Goal: Contribute content: Contribute content

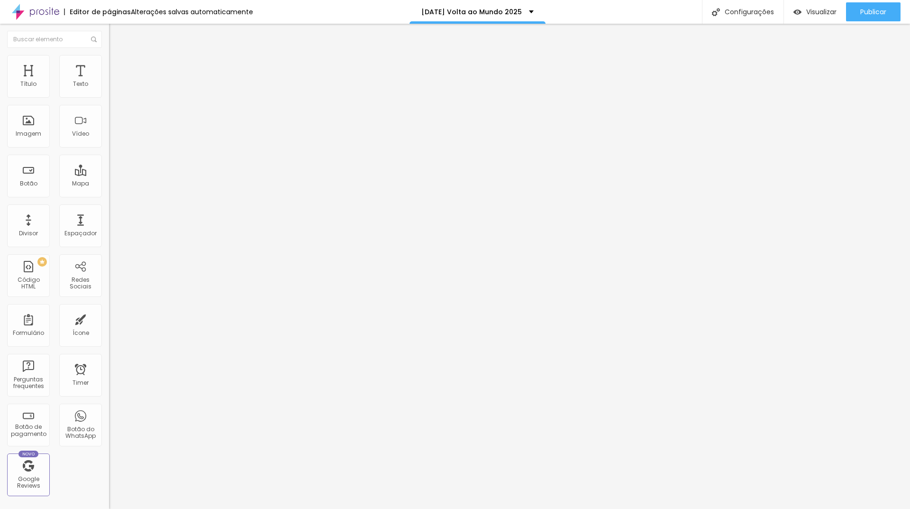
type input "15"
type input "14"
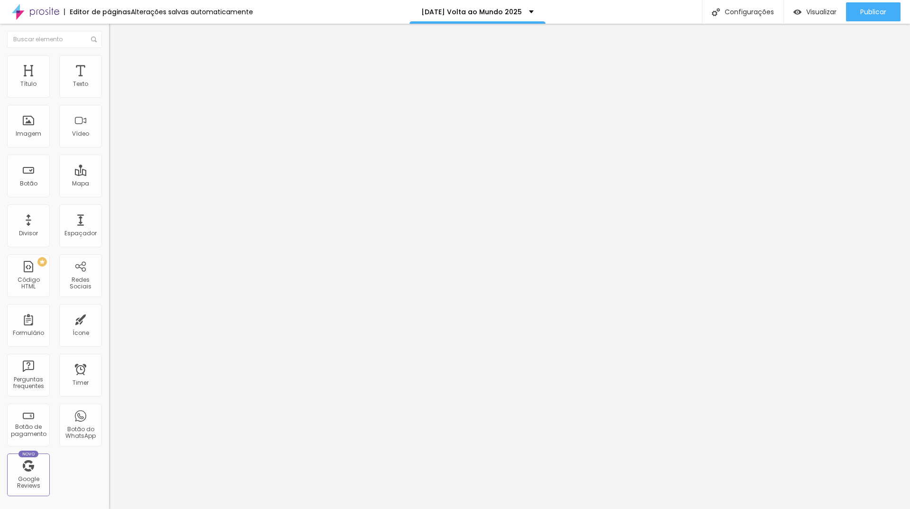
click at [109, 174] on input "range" at bounding box center [139, 178] width 61 height 8
drag, startPoint x: 22, startPoint y: 147, endPoint x: 12, endPoint y: 146, distance: 9.6
click at [109, 59] on img at bounding box center [113, 59] width 9 height 9
type input "6"
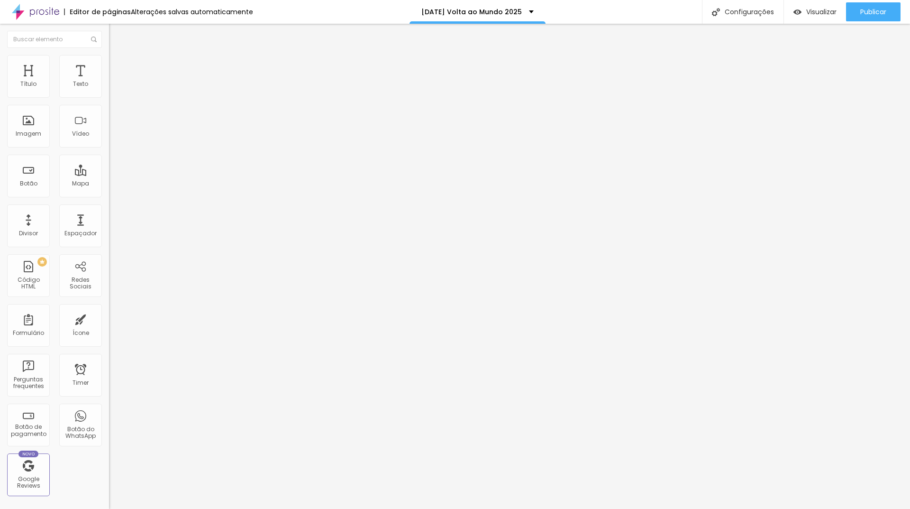
type input "6"
type input "17"
type input "21"
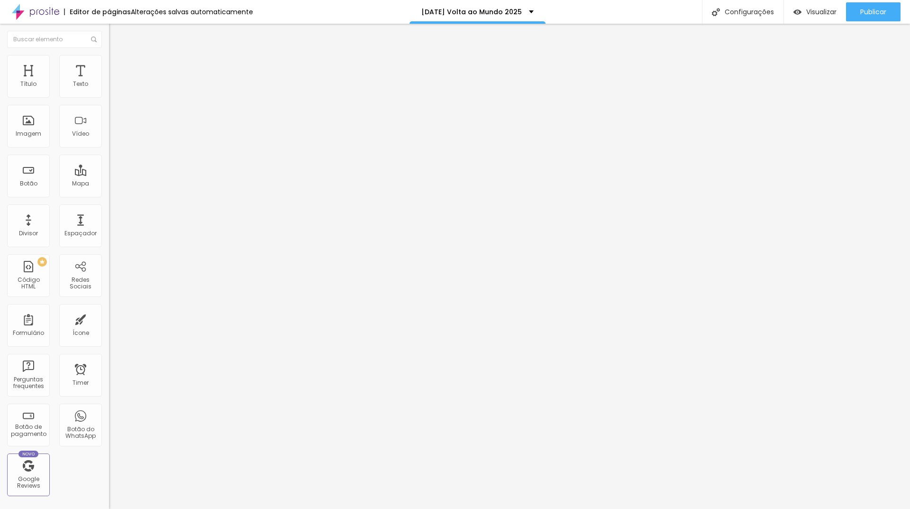
type input "26"
type input "30"
type input "32"
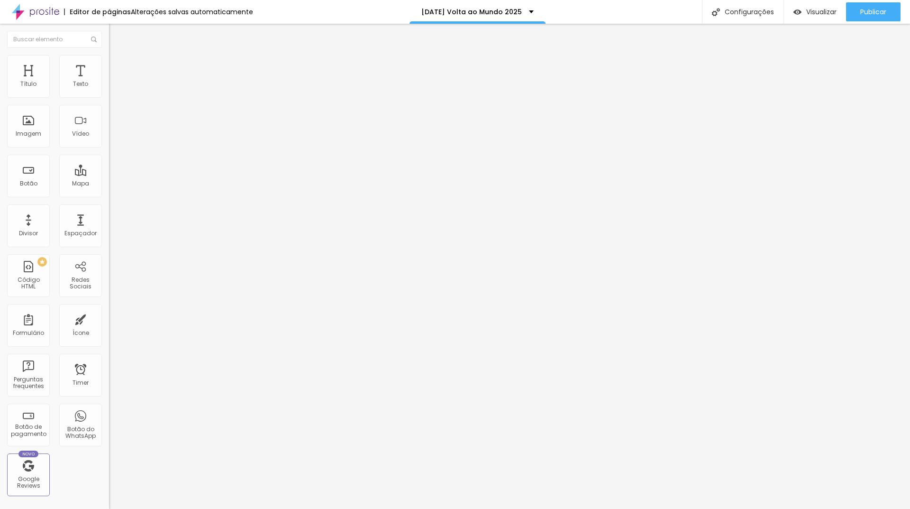
type input "32"
type input "34"
type input "35"
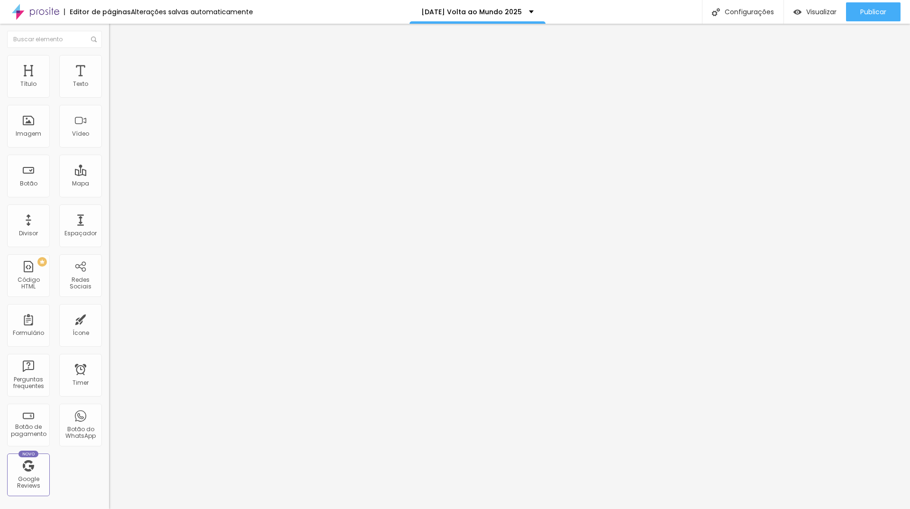
type input "38"
type input "39"
type input "43"
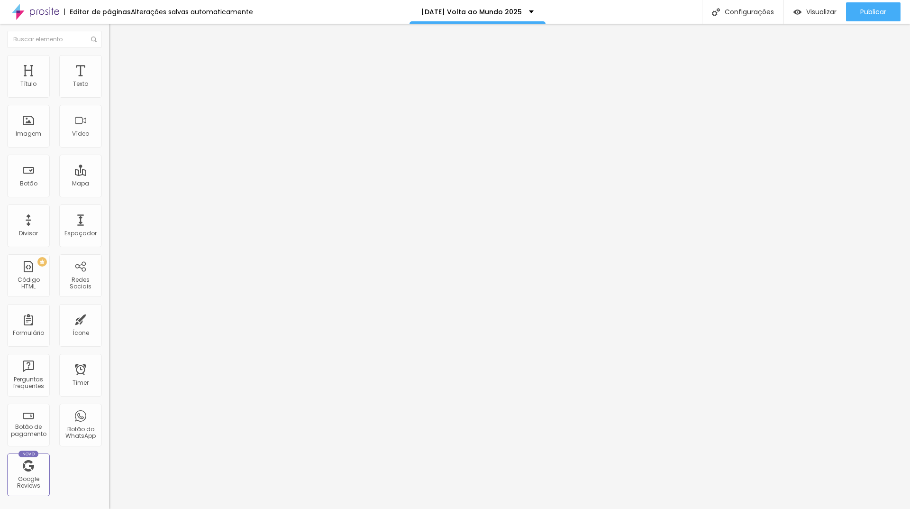
type input "43"
type input "44"
type input "45"
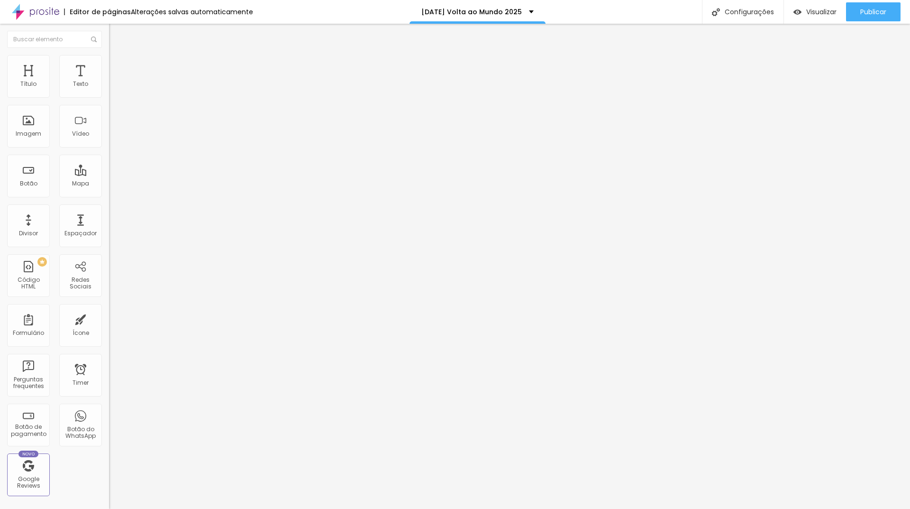
type input "46"
type input "48"
type input "49"
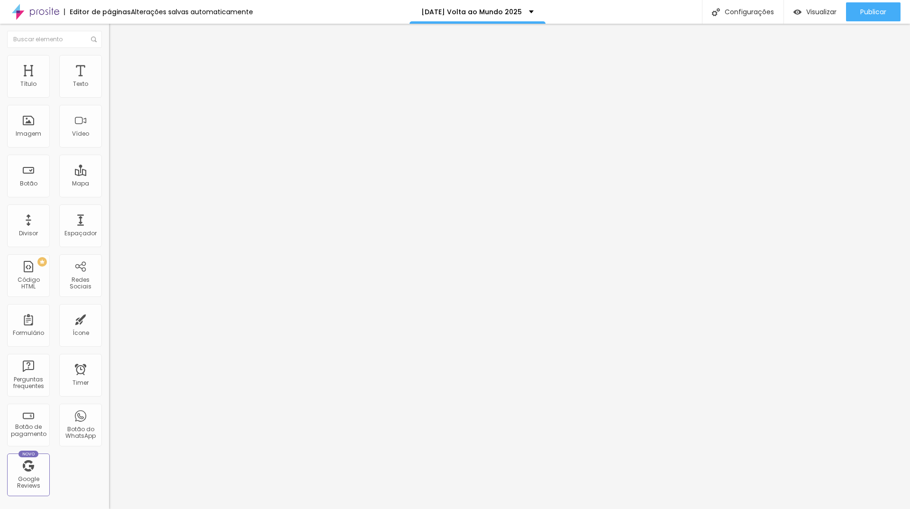
type input "49"
type input "50"
type input "51"
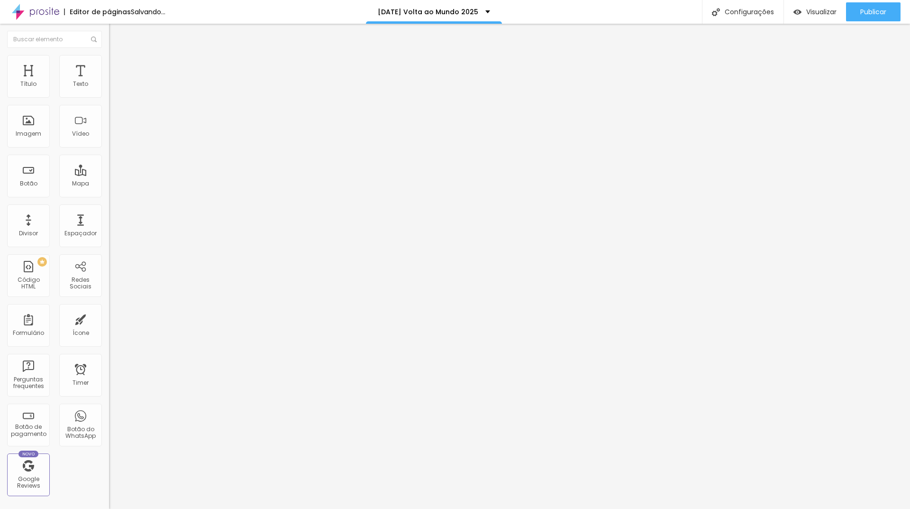
type input "53"
type input "55"
type input "56"
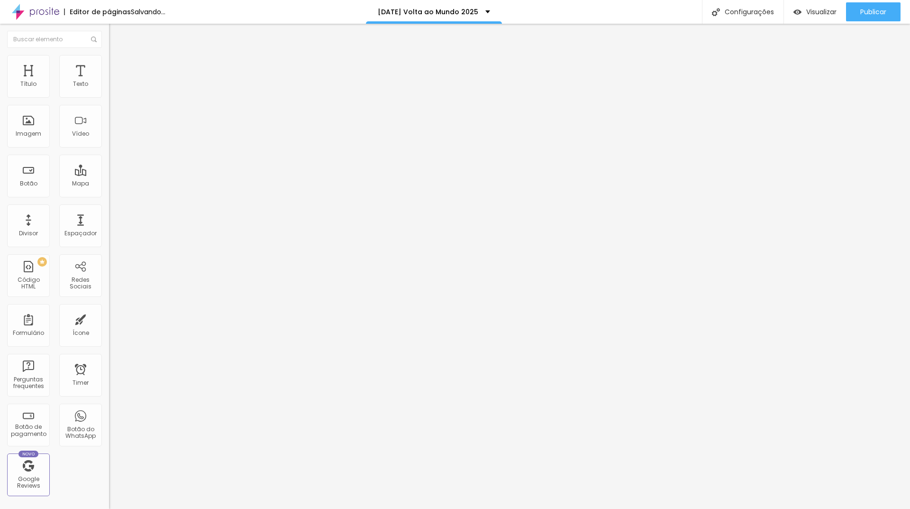
type input "56"
type input "58"
type input "61"
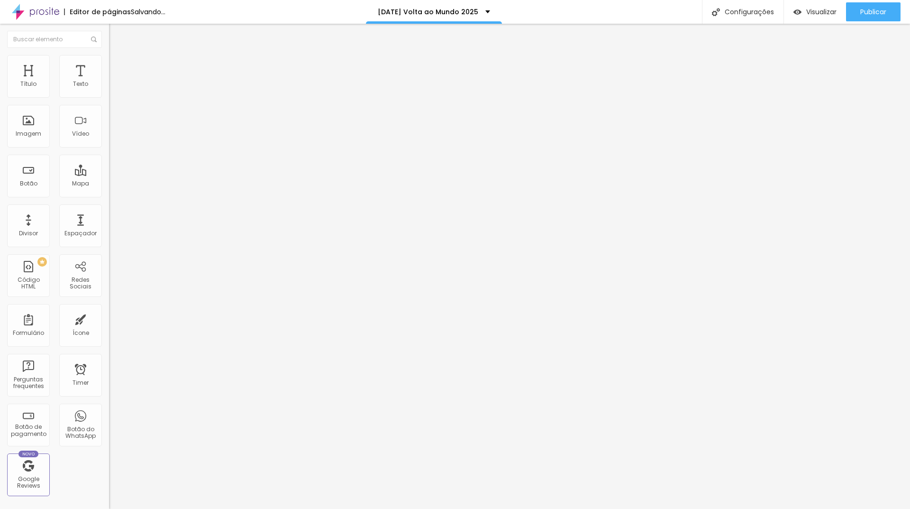
type input "62"
type input "63"
type input "64"
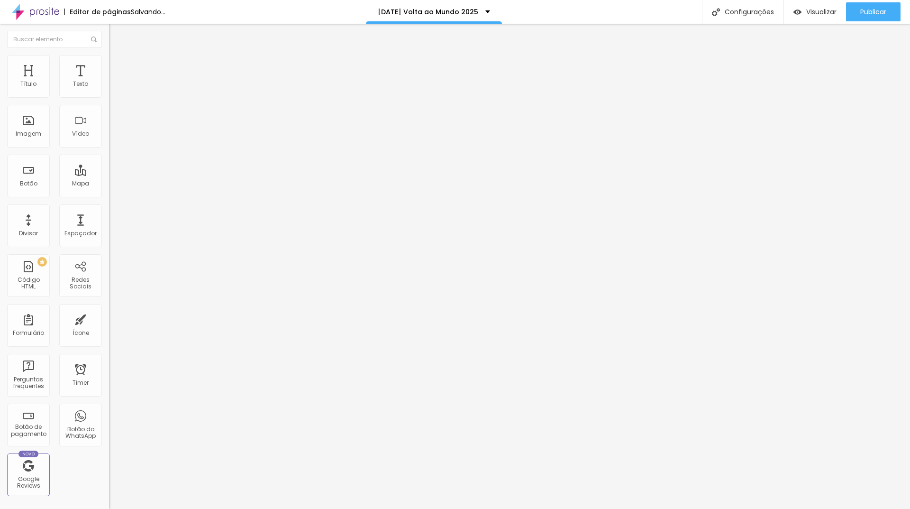
type input "64"
type input "65"
type input "66"
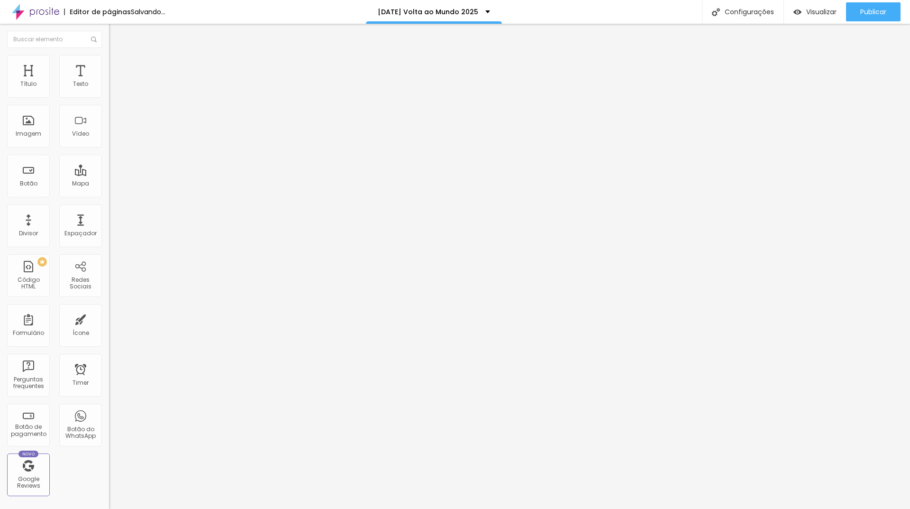
type input "67"
type input "68"
type input "69"
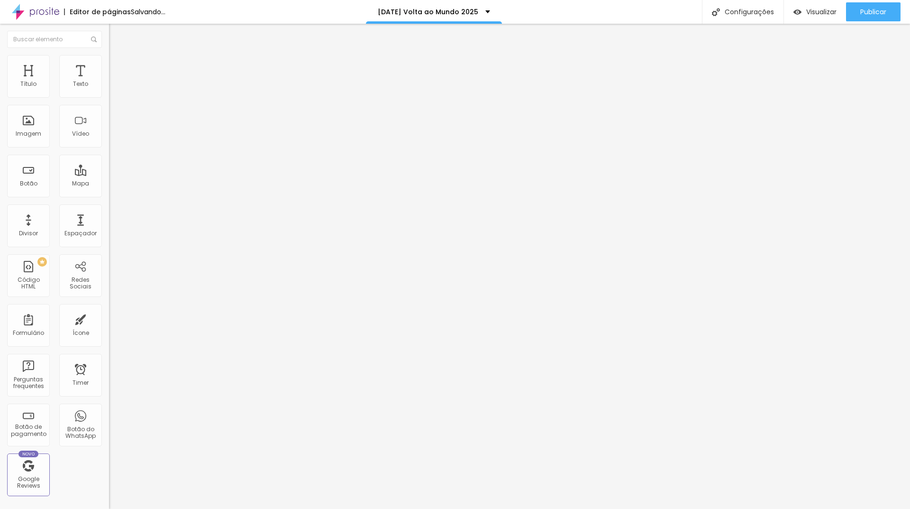
type input "69"
type input "70"
type input "72"
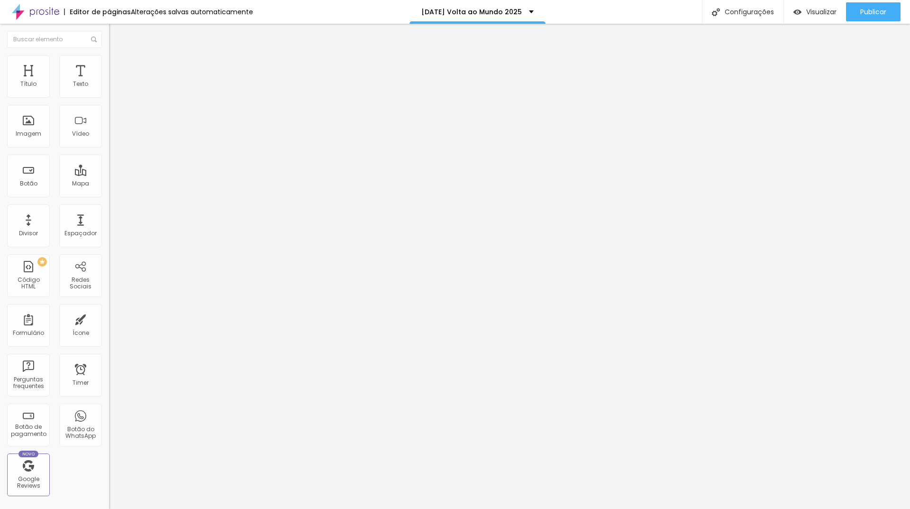
type input "73"
type input "75"
type input "76"
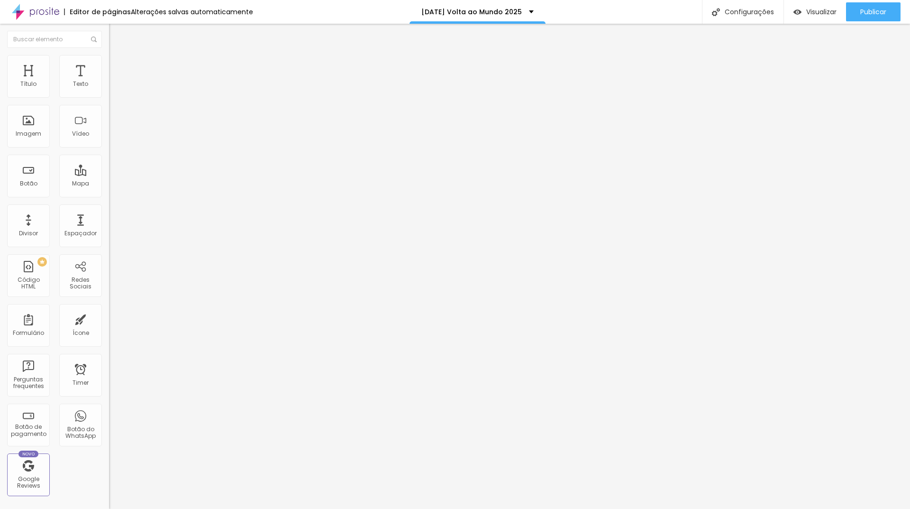
type input "76"
type input "77"
type input "78"
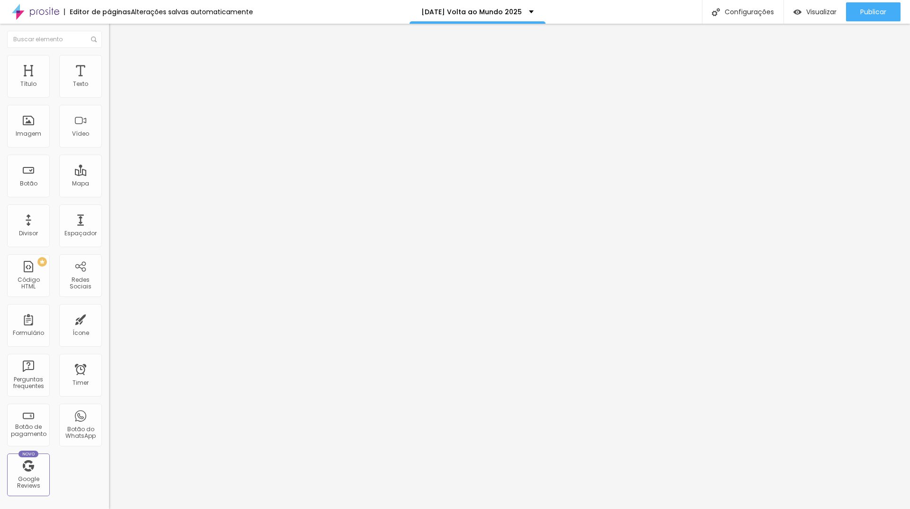
type input "77"
type input "76"
type input "75"
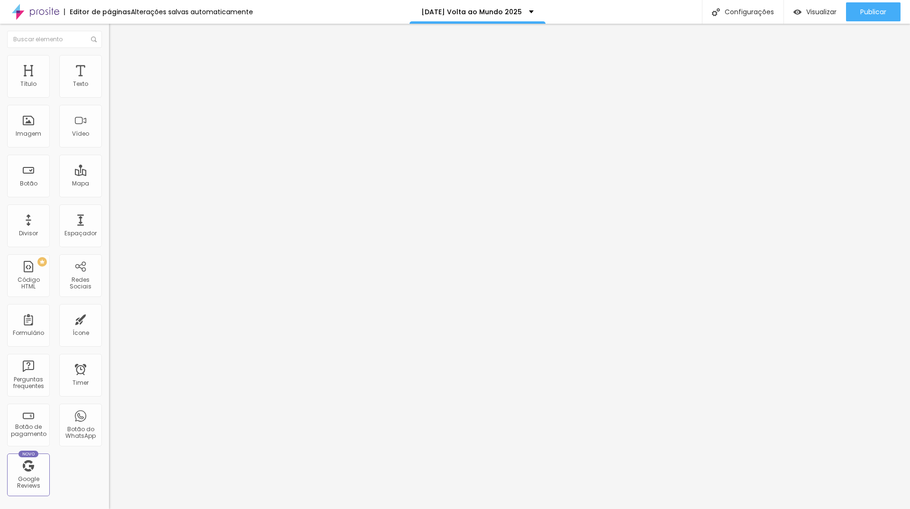
type input "75"
type input "73"
type input "72"
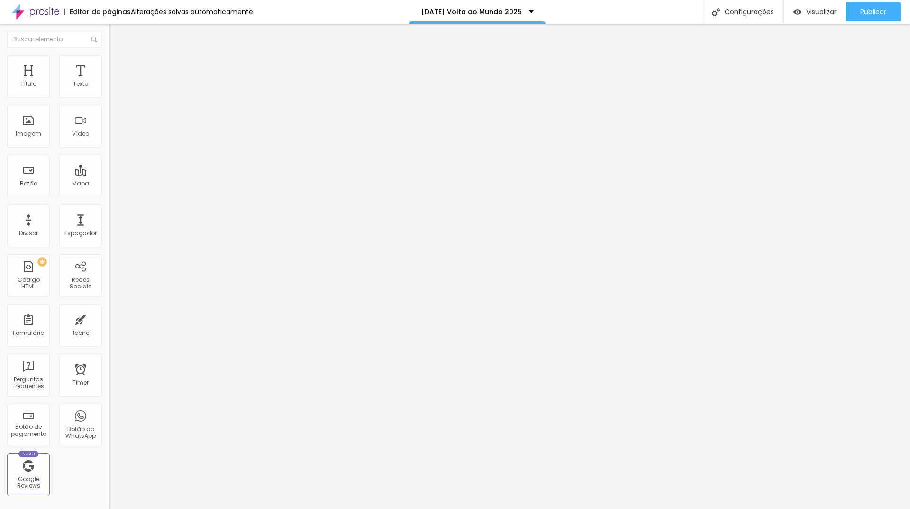
type input "71"
type input "70"
type input "69"
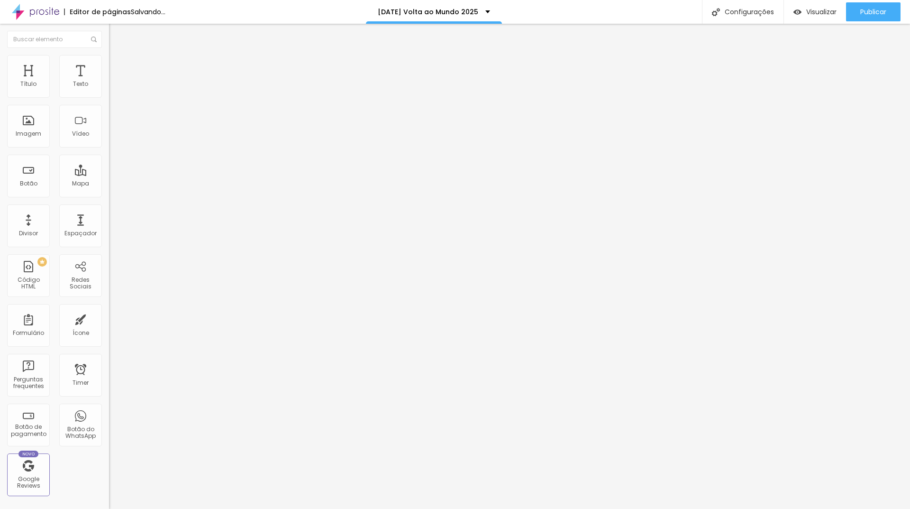
type input "69"
type input "68"
type input "67"
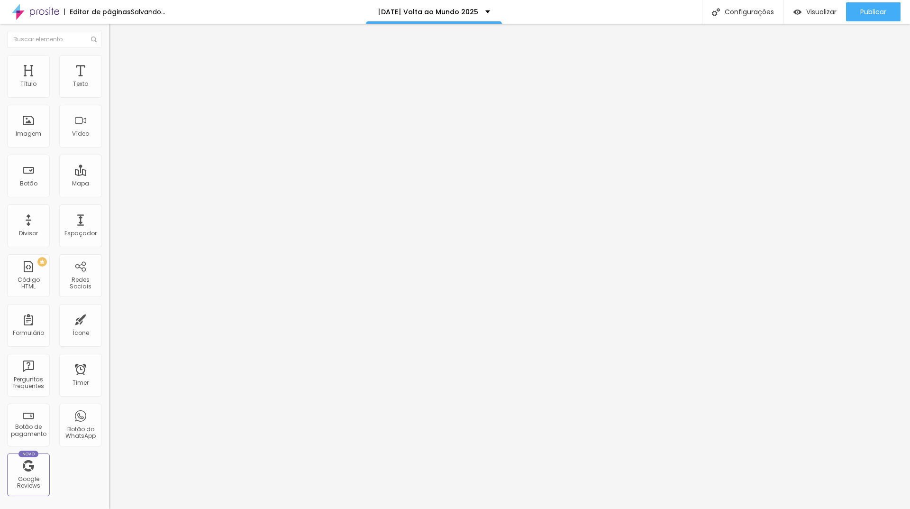
type input "66"
type input "65"
type input "64"
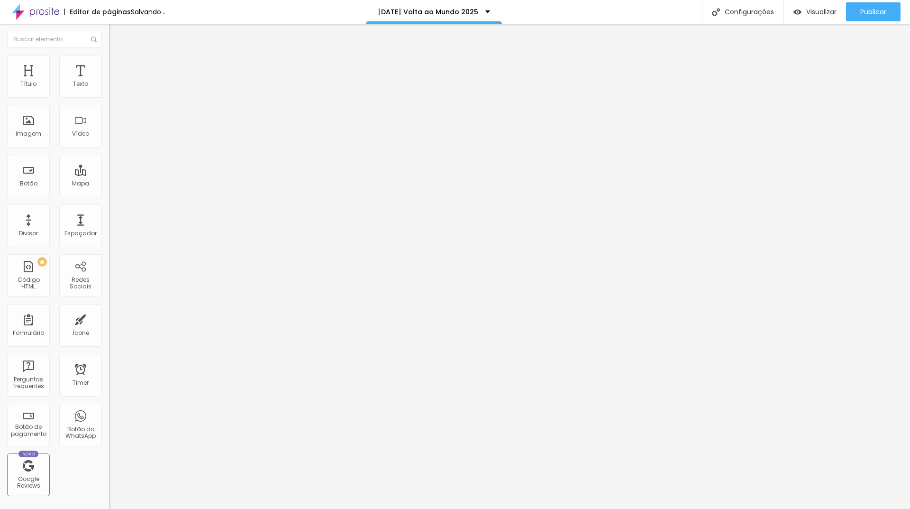
type input "64"
type input "63"
type input "62"
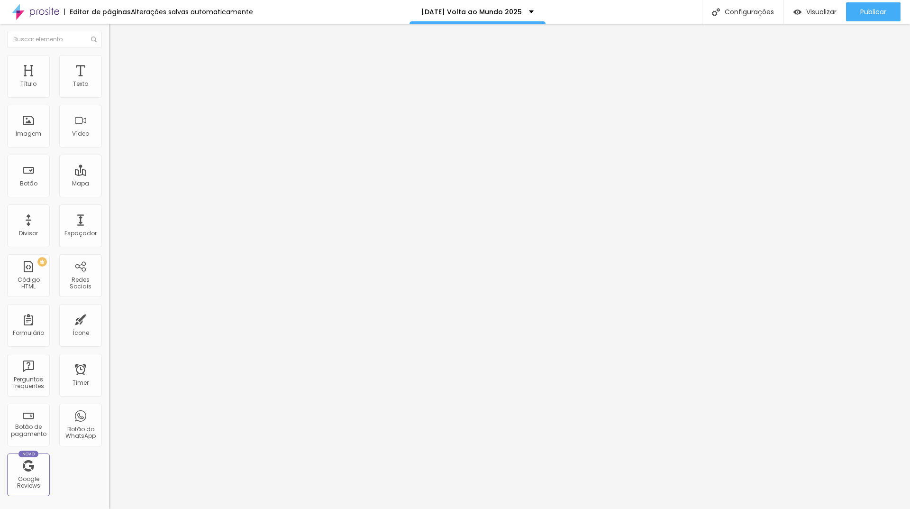
drag, startPoint x: 24, startPoint y: 93, endPoint x: 58, endPoint y: 100, distance: 34.8
type input "62"
click at [109, 174] on input "range" at bounding box center [139, 178] width 61 height 8
click at [118, 65] on span "Avançado" at bounding box center [133, 61] width 31 height 8
type input "2"
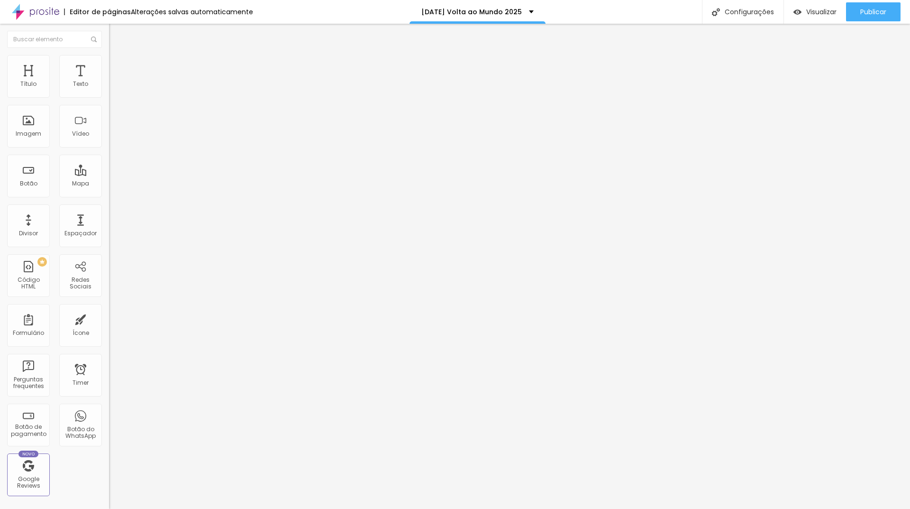
type input "2"
type input "3"
type input "5"
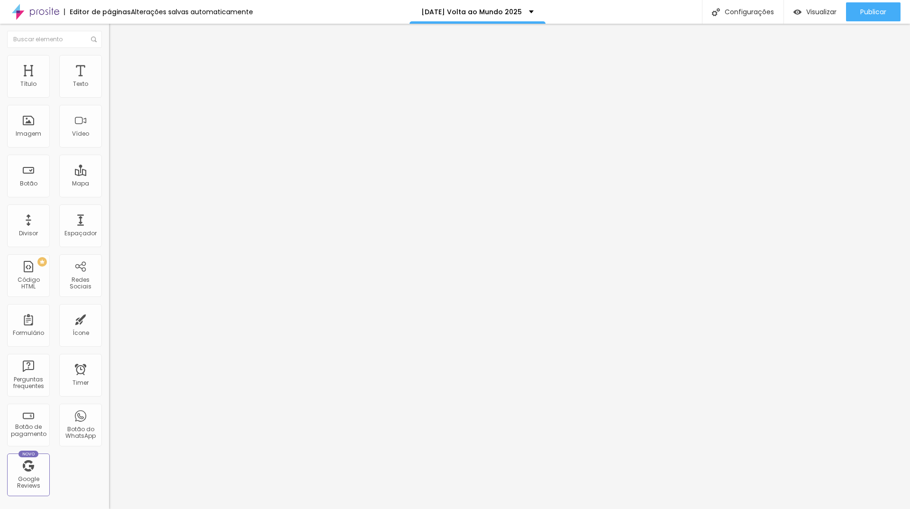
type input "7"
type input "11"
type input "13"
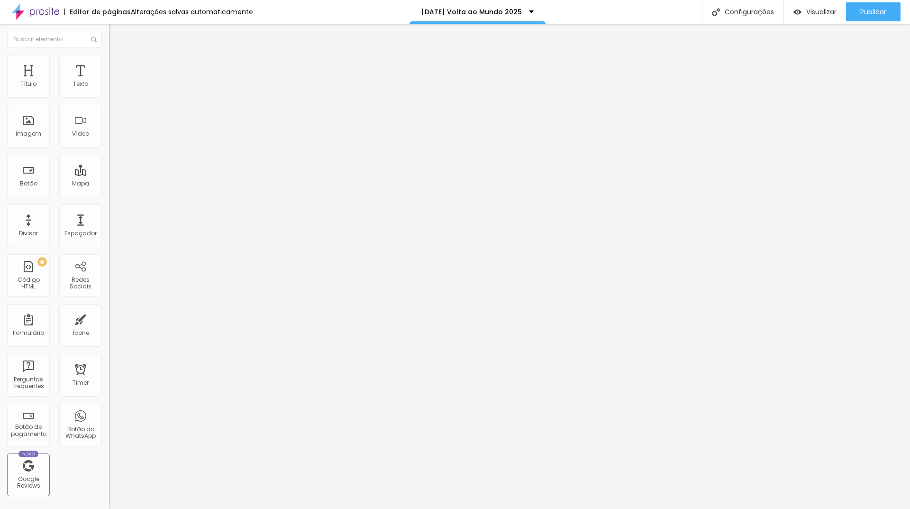
type input "13"
type input "14"
type input "15"
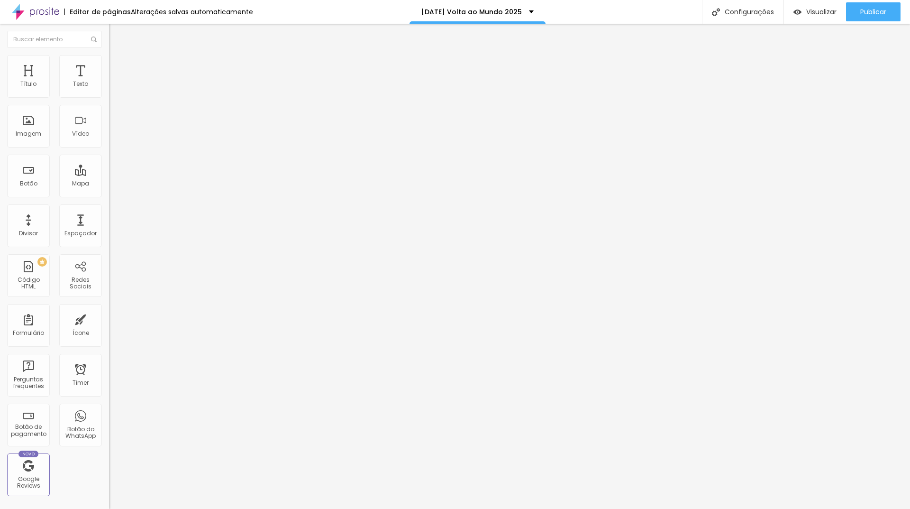
type input "16"
type input "19"
type input "21"
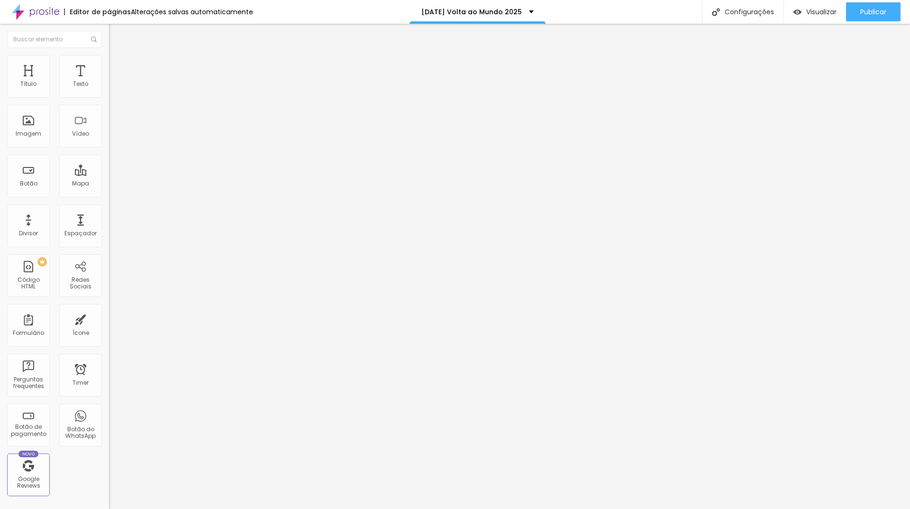
type input "21"
type input "23"
type input "24"
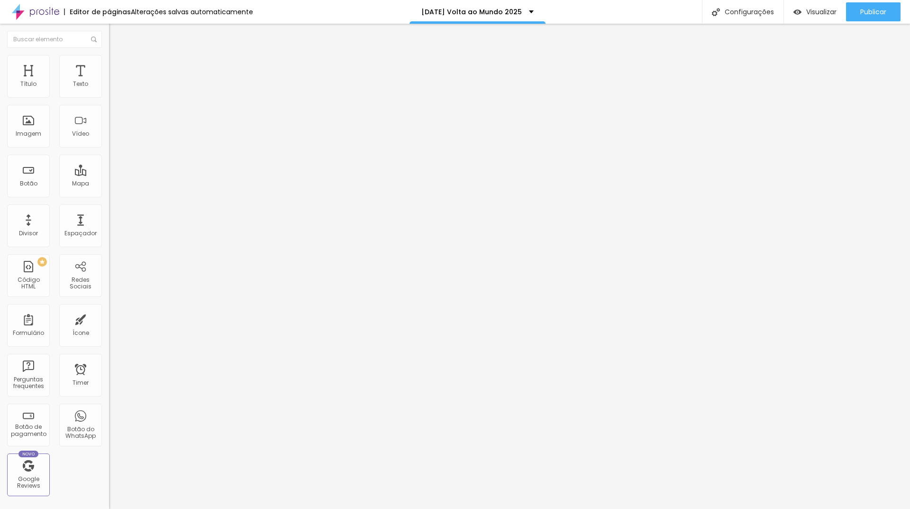
type input "25"
type input "27"
type input "29"
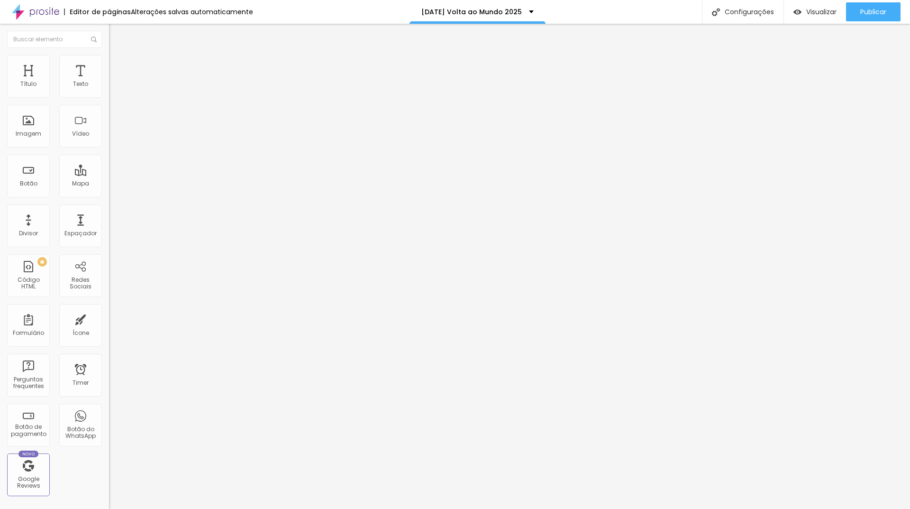
type input "29"
type input "30"
type input "31"
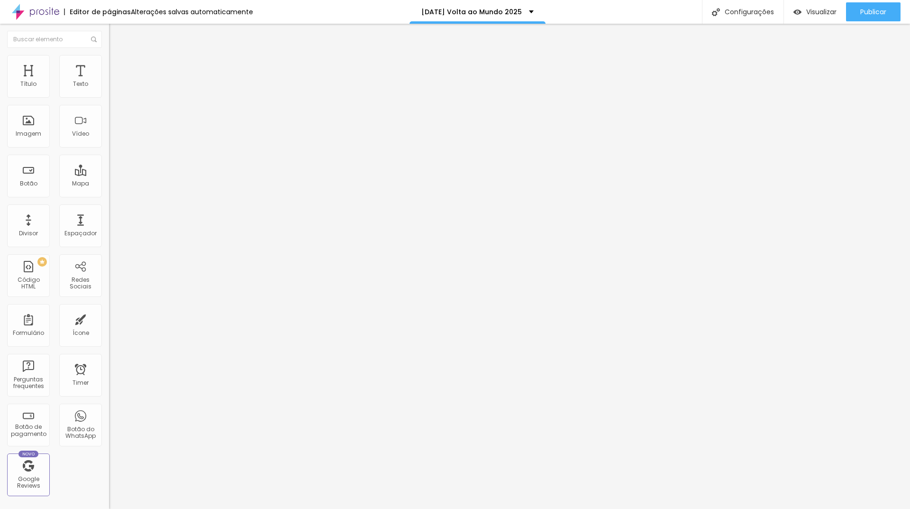
type input "32"
type input "34"
type input "35"
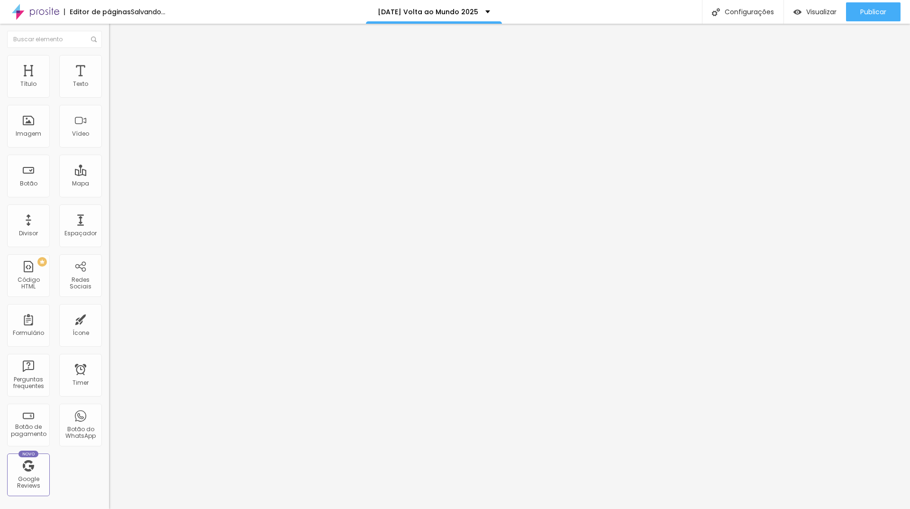
type input "35"
type input "36"
type input "37"
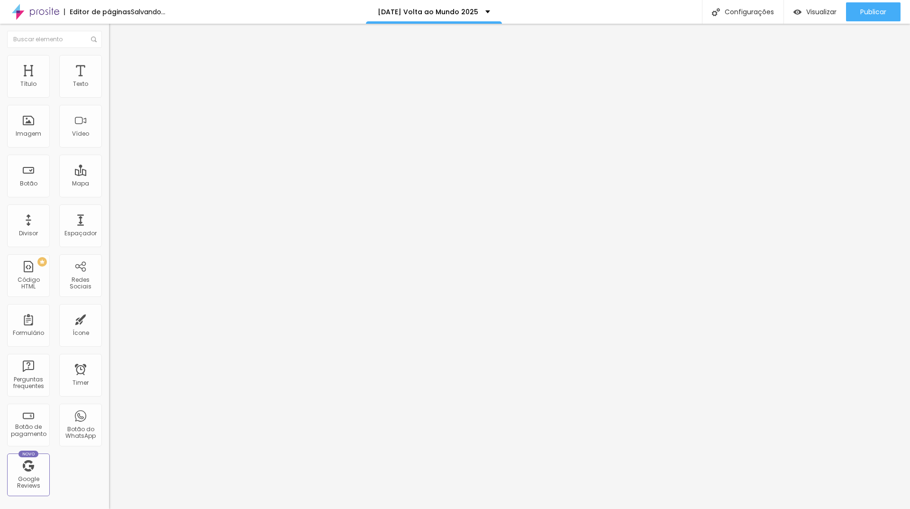
type input "38"
type input "37"
type input "36"
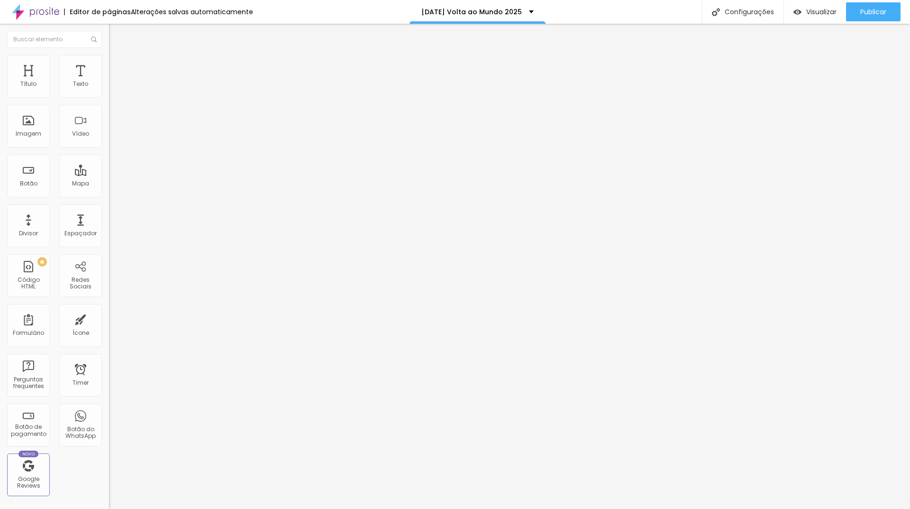
type input "36"
type input "35"
type input "34"
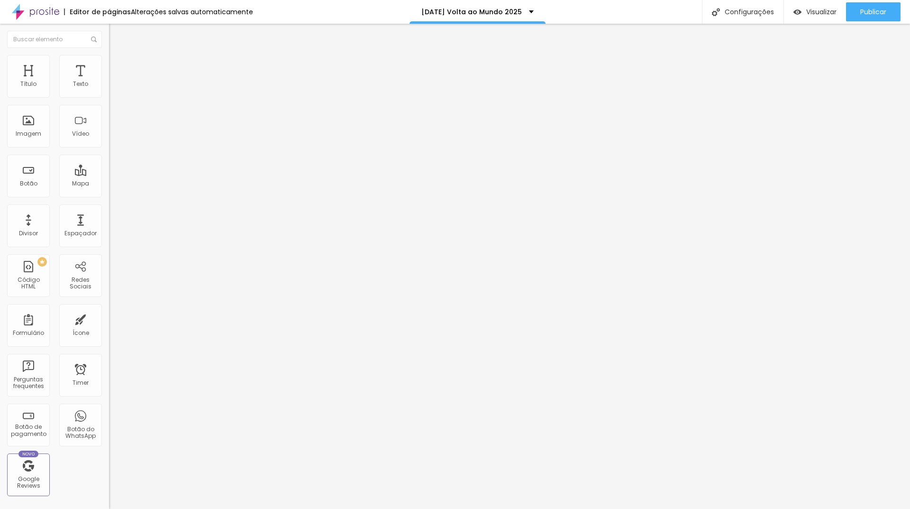
type input "33"
type input "32"
type input "30"
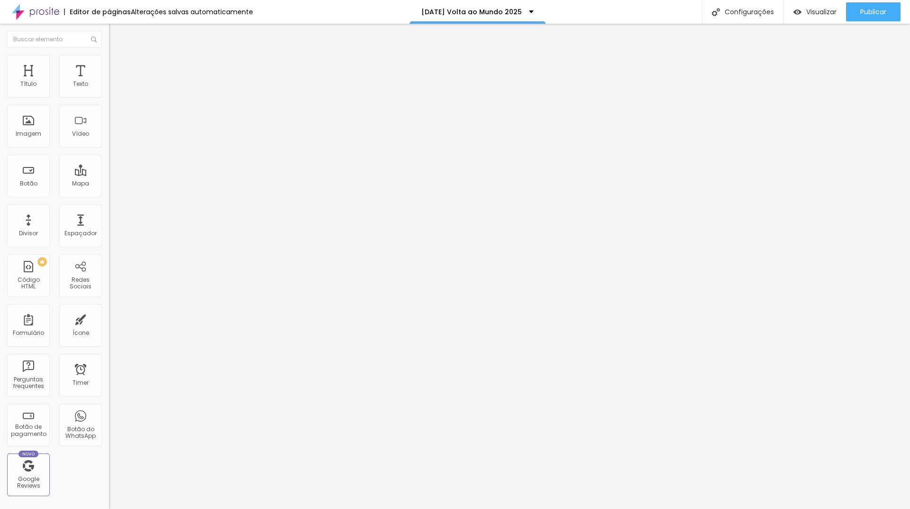
type input "30"
type input "28"
type input "27"
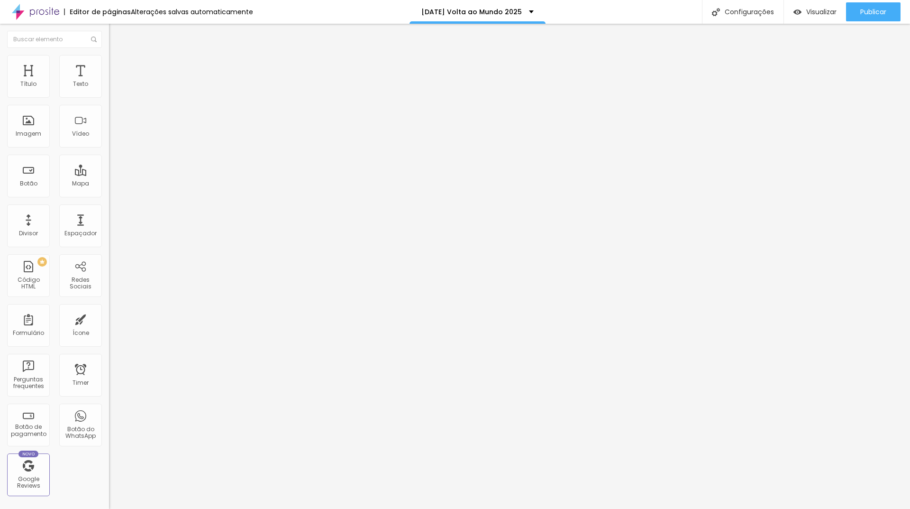
type input "26"
type input "25"
type input "24"
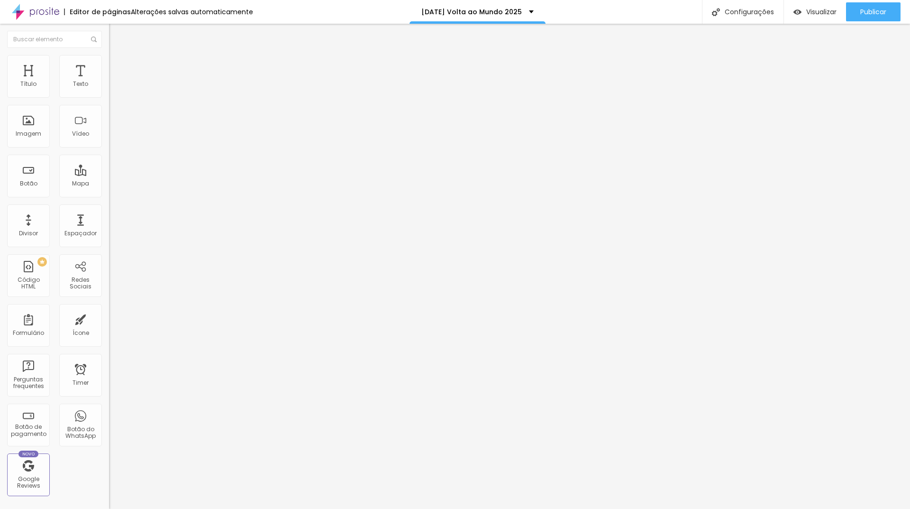
type input "24"
type input "22"
type input "21"
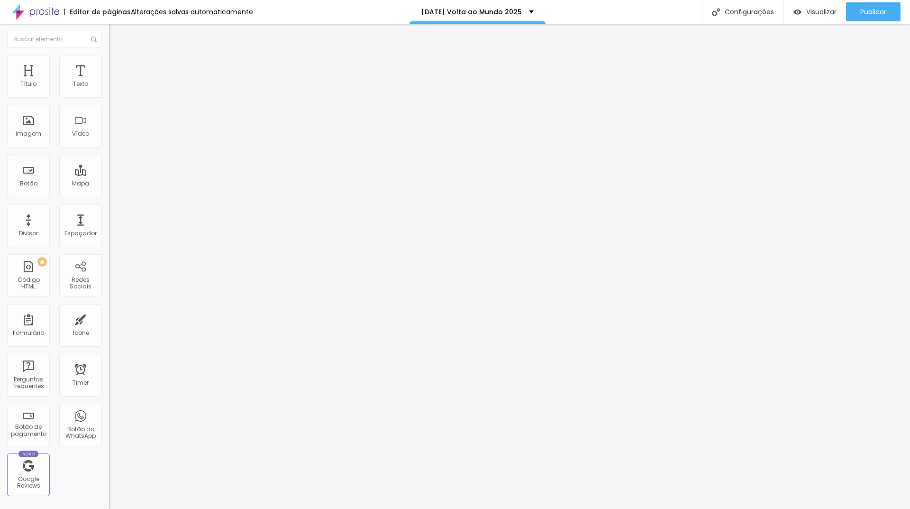
type input "20"
type input "19"
type input "18"
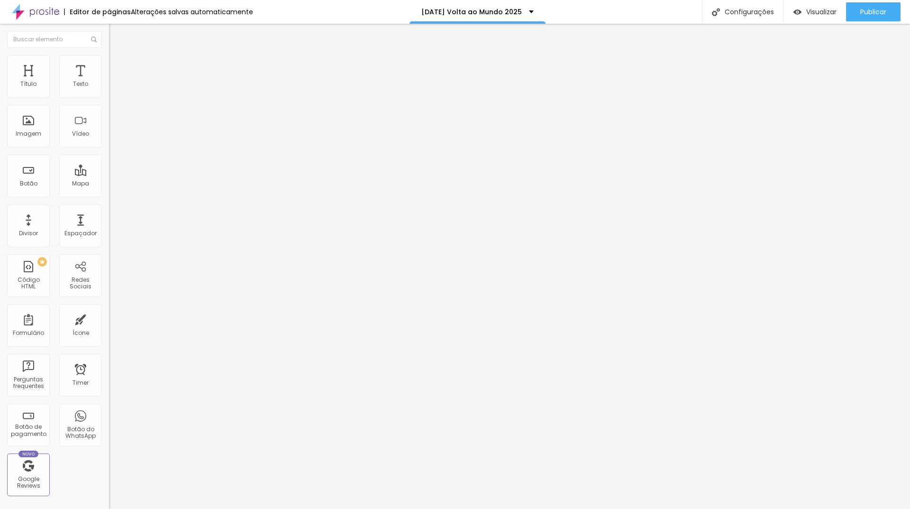
type input "18"
drag, startPoint x: 28, startPoint y: 93, endPoint x: 33, endPoint y: 91, distance: 4.9
type input "18"
click at [109, 174] on input "range" at bounding box center [139, 178] width 61 height 8
click at [118, 67] on span "Avançado" at bounding box center [133, 71] width 31 height 8
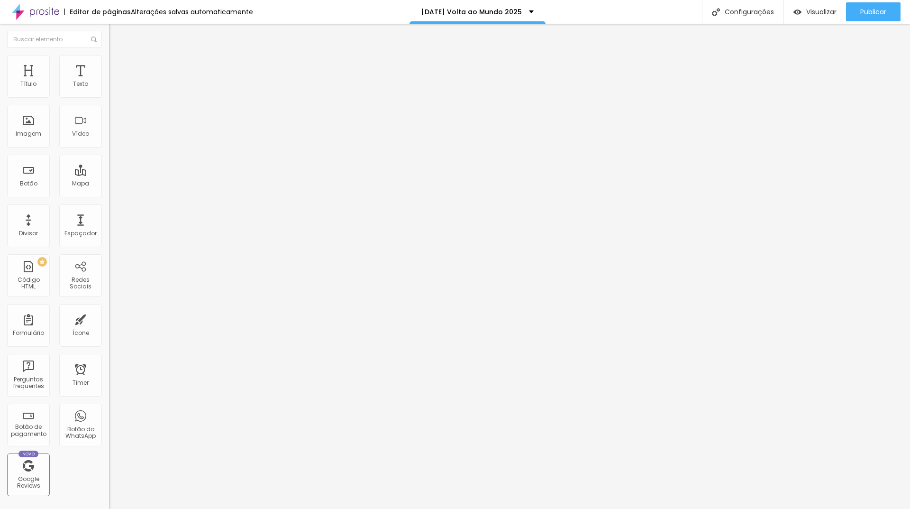
type input "7"
type input "12"
type input "14"
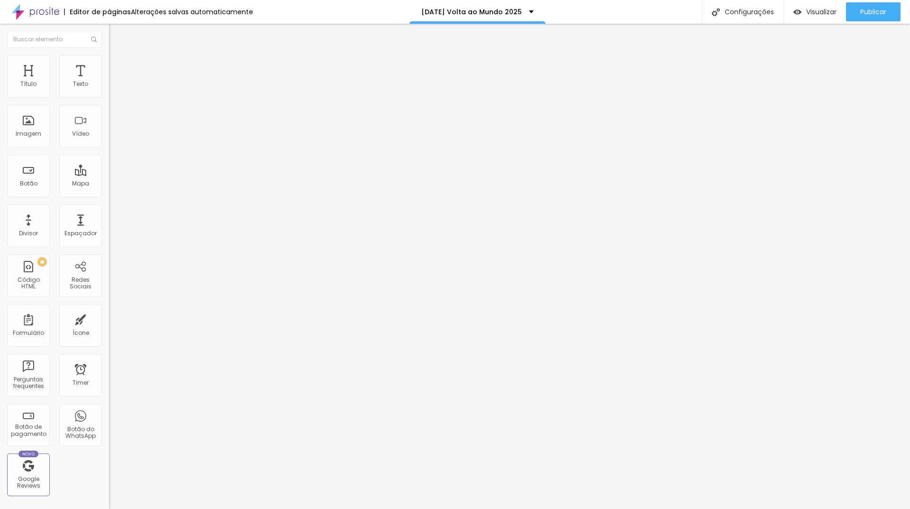
drag, startPoint x: 24, startPoint y: 91, endPoint x: 36, endPoint y: 92, distance: 12.3
click at [109, 184] on input "range" at bounding box center [139, 188] width 61 height 8
click at [109, 174] on input "range" at bounding box center [139, 178] width 61 height 8
click at [118, 65] on span "Avançado" at bounding box center [133, 61] width 31 height 8
click at [109, 174] on input "range" at bounding box center [139, 178] width 61 height 8
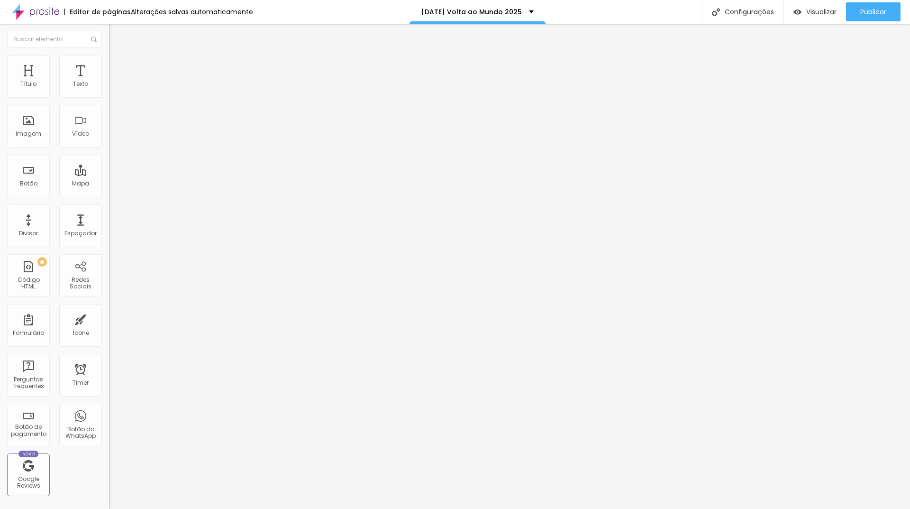
click at [109, 174] on input "range" at bounding box center [139, 178] width 61 height 8
click at [877, 12] on span "Publicar" at bounding box center [873, 12] width 26 height 8
